Goal: Transaction & Acquisition: Purchase product/service

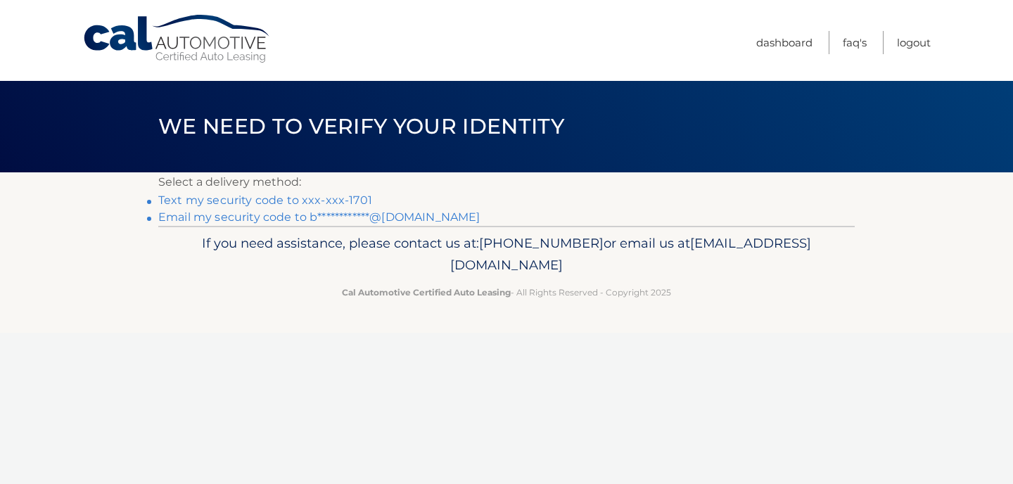
click at [282, 201] on link "Text my security code to xxx-xxx-1701" at bounding box center [265, 199] width 214 height 13
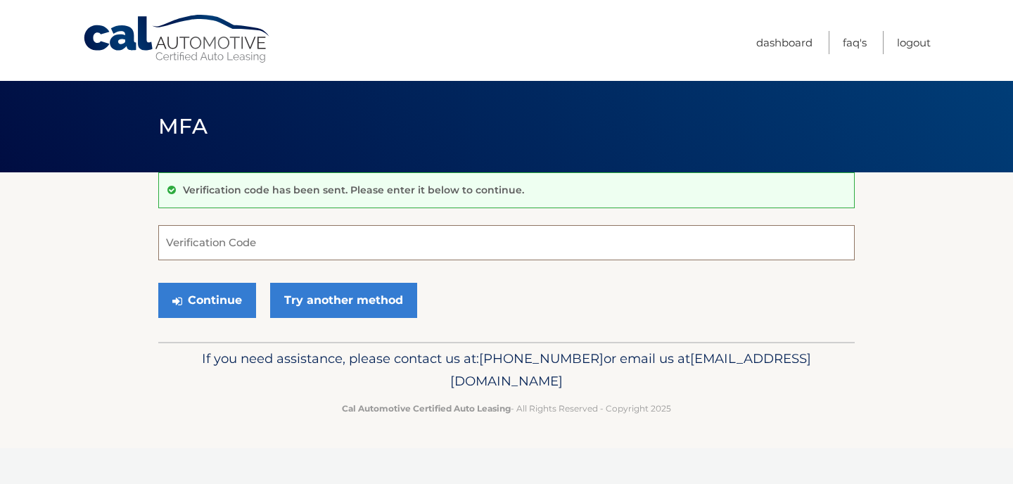
click at [211, 243] on input "Verification Code" at bounding box center [506, 242] width 696 height 35
type input "230426"
click at [203, 303] on button "Continue" at bounding box center [207, 300] width 98 height 35
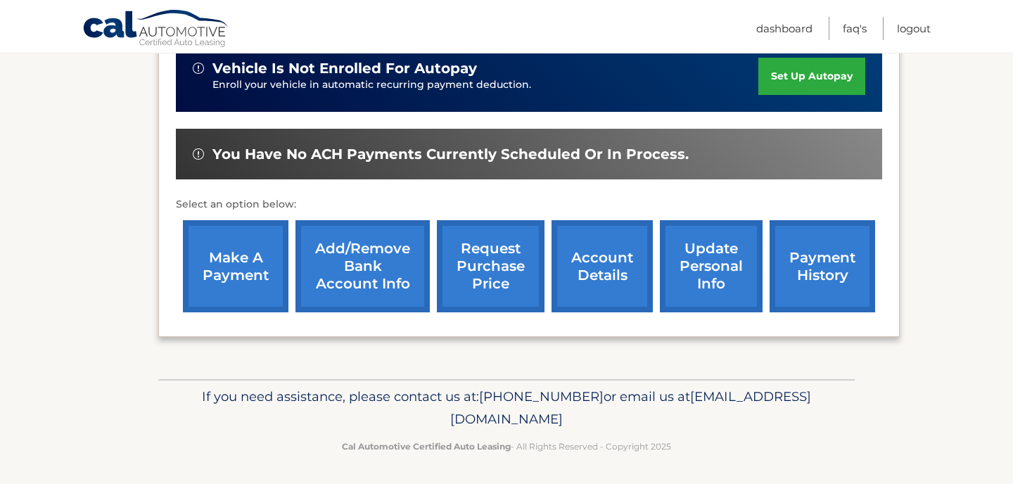
scroll to position [387, 0]
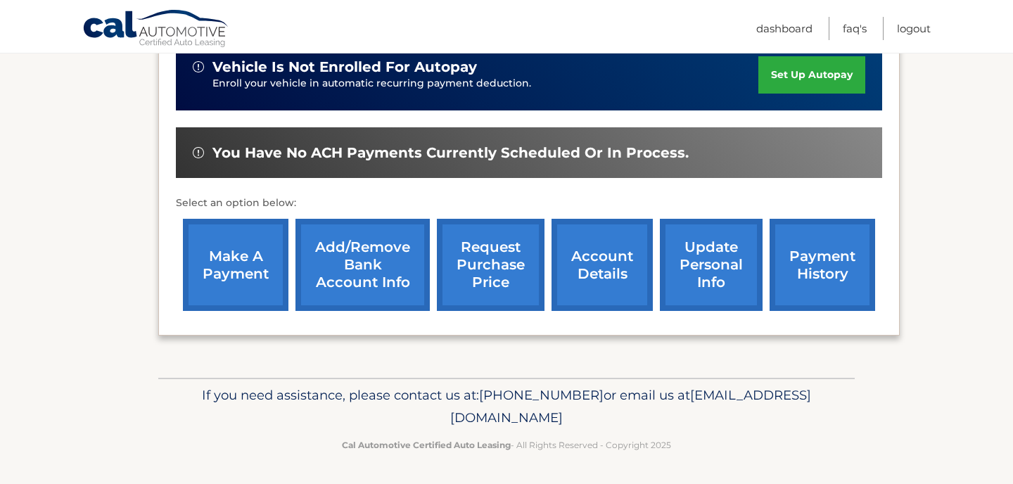
click at [217, 247] on link "make a payment" at bounding box center [235, 265] width 105 height 92
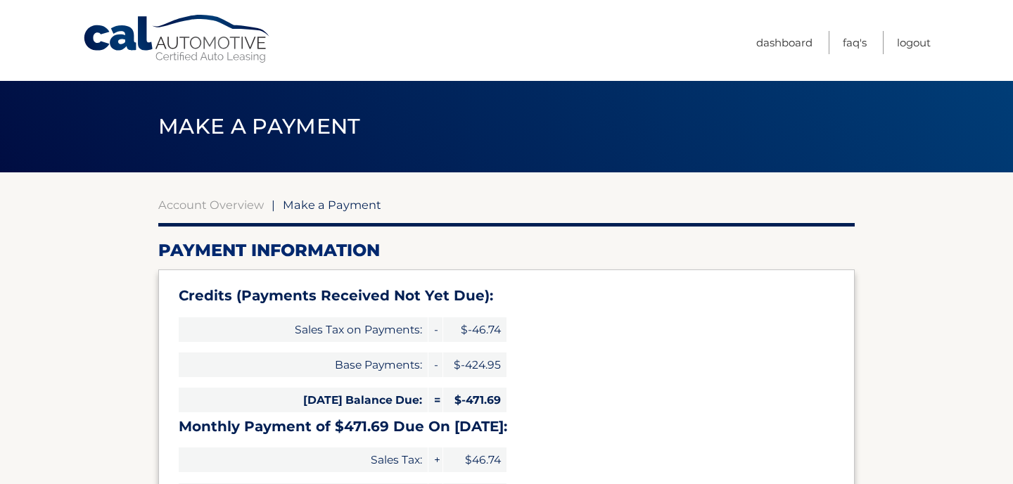
select select "MDNjYWNmMTAtNjYwMi00M2U3LWIxMTEtY2IxMTY3OTA3MjU5"
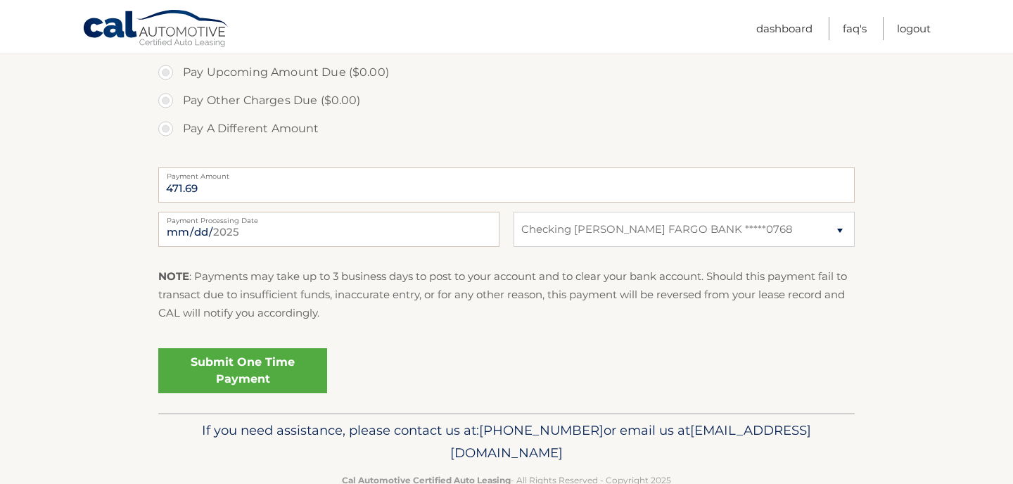
scroll to position [591, 0]
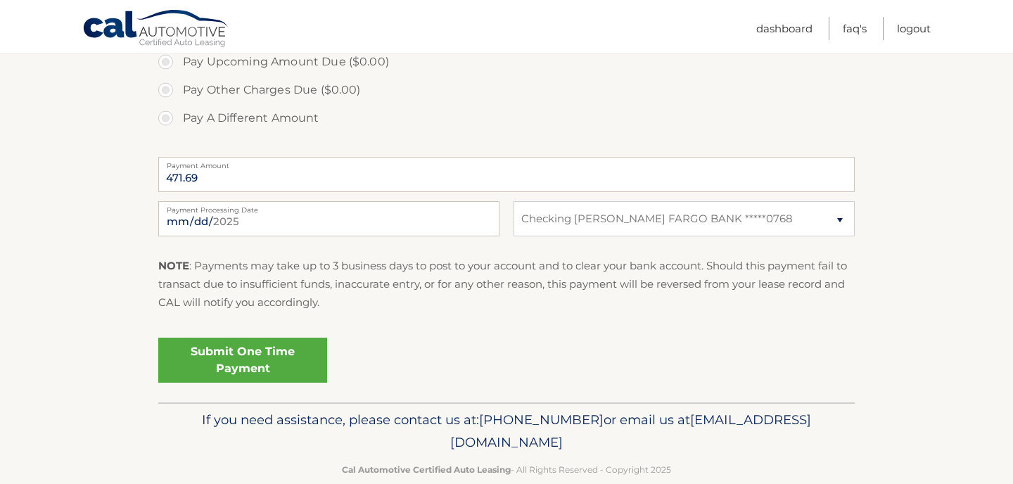
click at [242, 363] on link "Submit One Time Payment" at bounding box center [242, 360] width 169 height 45
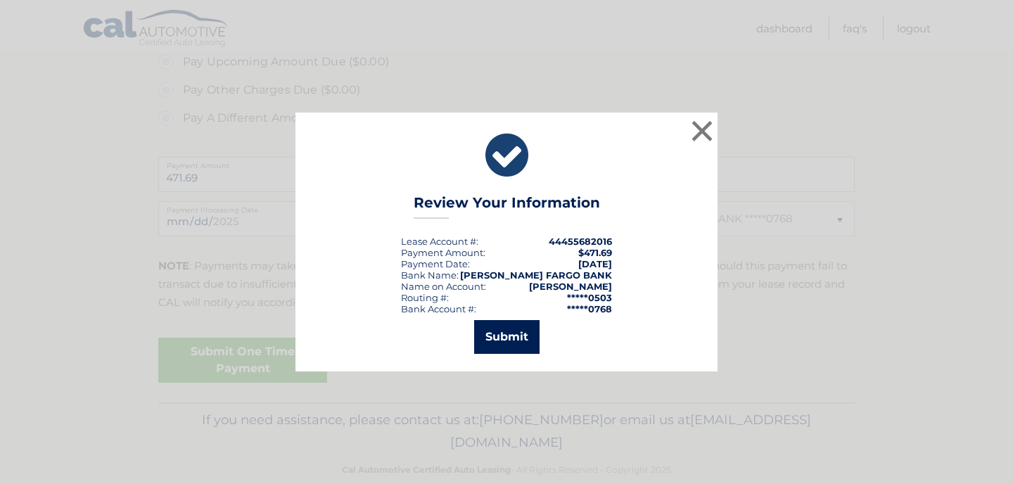
click at [501, 339] on button "Submit" at bounding box center [506, 337] width 65 height 34
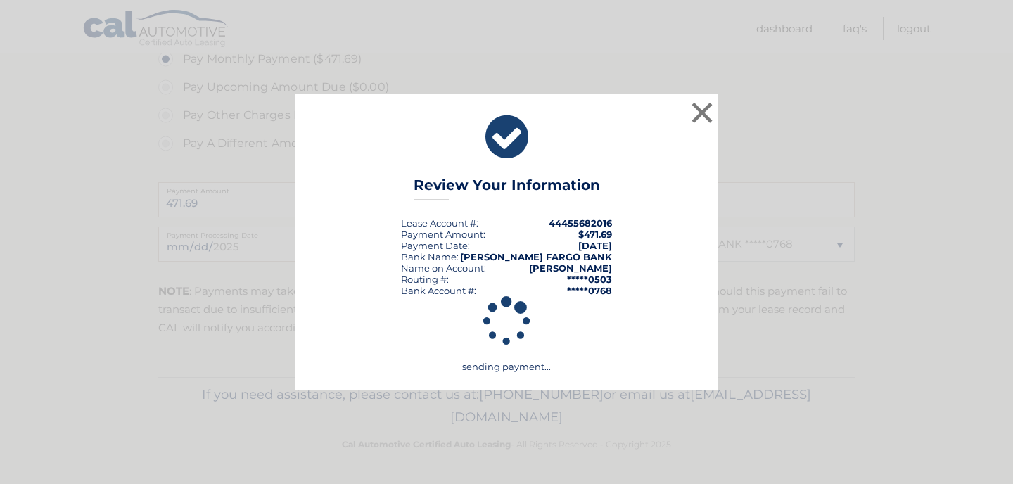
scroll to position [565, 0]
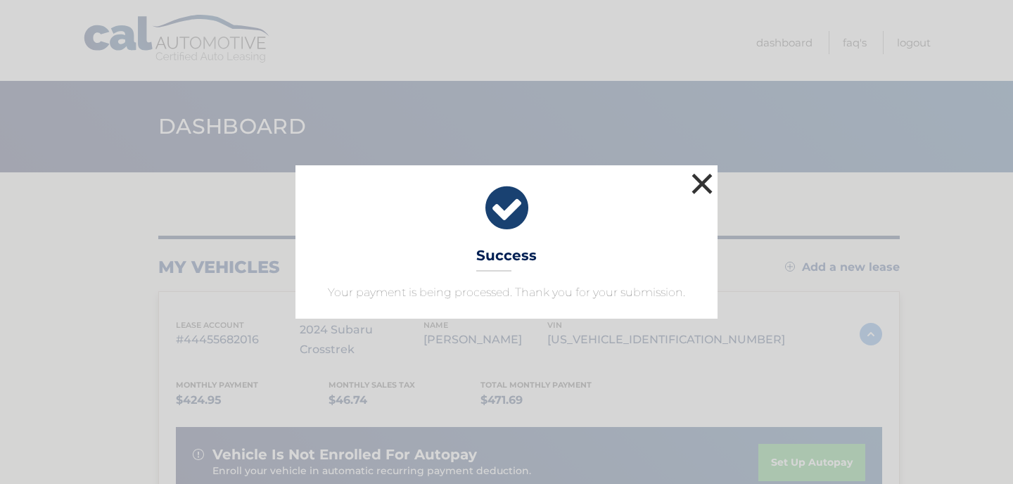
click at [701, 184] on button "×" at bounding box center [702, 183] width 28 height 28
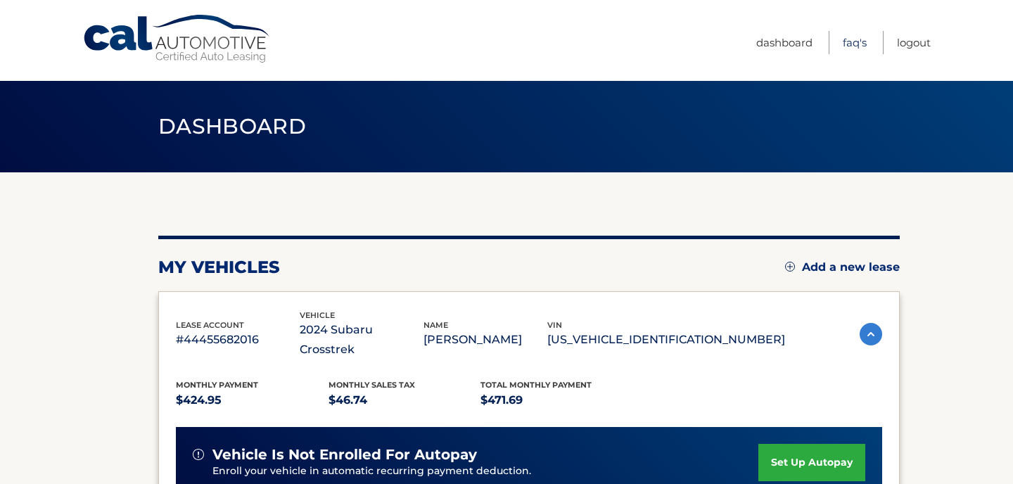
click at [855, 46] on link "FAQ's" at bounding box center [854, 42] width 24 height 23
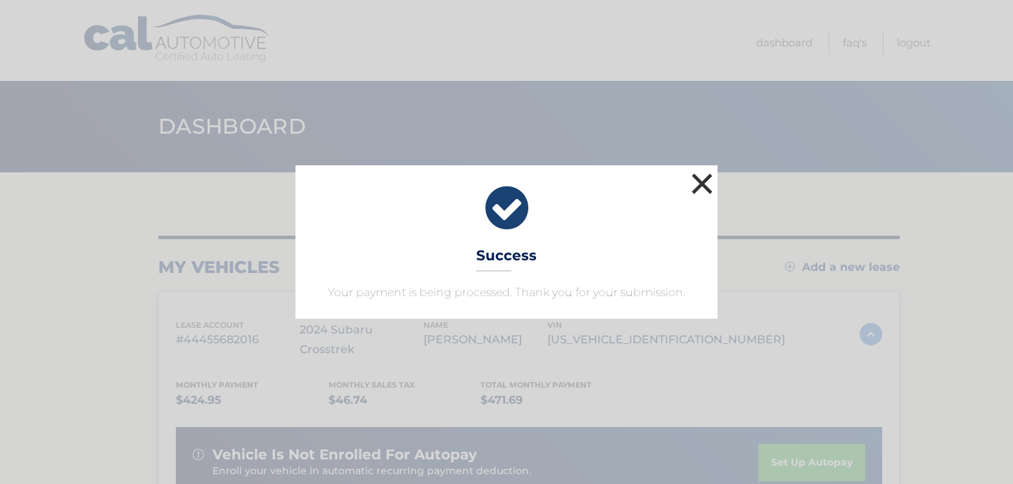
click at [705, 183] on button "×" at bounding box center [702, 183] width 28 height 28
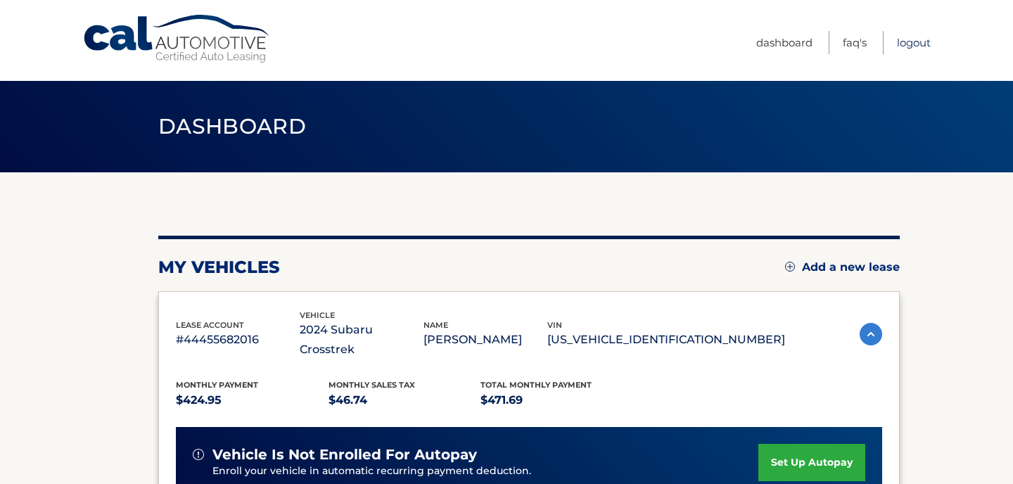
click at [918, 42] on link "Logout" at bounding box center [914, 42] width 34 height 23
